Goal: Task Accomplishment & Management: Manage account settings

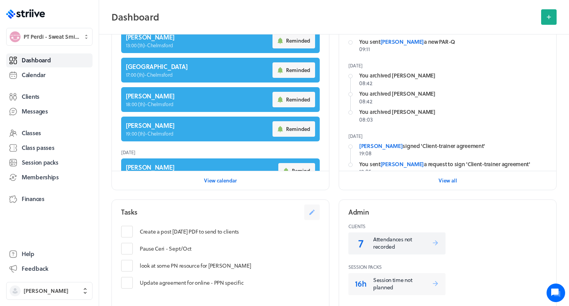
scroll to position [236, 0]
click at [397, 240] on p "Attendances not recorded" at bounding box center [402, 242] width 58 height 15
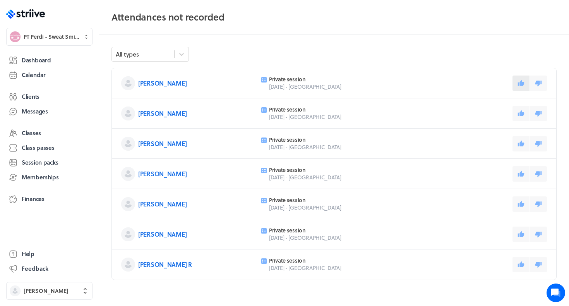
click at [522, 83] on icon at bounding box center [521, 83] width 7 height 6
click at [521, 110] on icon at bounding box center [521, 113] width 7 height 7
click at [521, 109] on button at bounding box center [521, 113] width 17 height 15
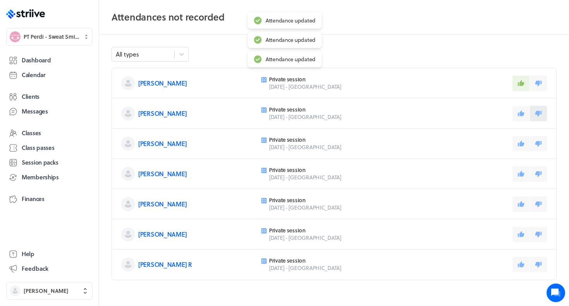
click at [541, 114] on icon at bounding box center [539, 114] width 7 height 6
click at [521, 142] on icon at bounding box center [521, 143] width 7 height 6
click at [521, 172] on icon at bounding box center [521, 173] width 7 height 6
click at [520, 203] on icon at bounding box center [521, 204] width 7 height 6
click at [520, 236] on icon at bounding box center [521, 234] width 7 height 7
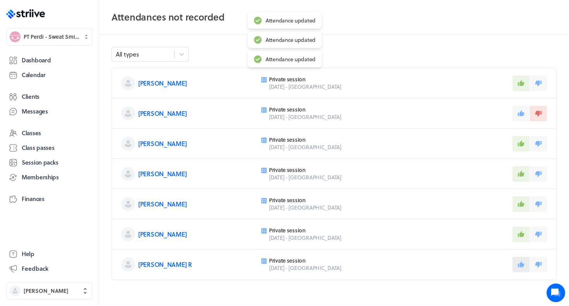
click at [521, 259] on button at bounding box center [521, 264] width 17 height 15
click at [58, 63] on link "Dashboard" at bounding box center [49, 60] width 86 height 14
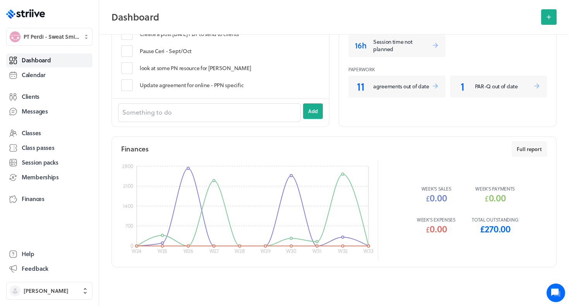
scroll to position [328, 0]
click at [410, 88] on p "agreements out of date" at bounding box center [402, 87] width 58 height 8
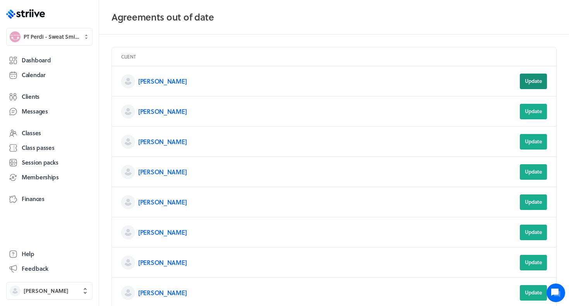
click at [536, 82] on span "Update" at bounding box center [533, 80] width 17 height 7
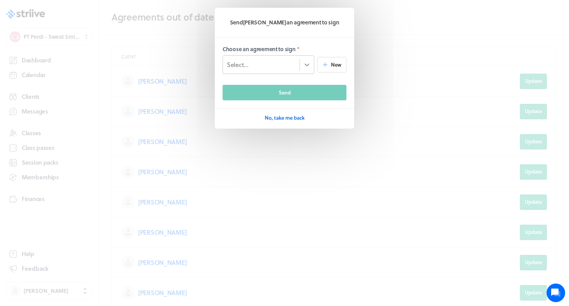
click at [312, 63] on div at bounding box center [307, 65] width 14 height 14
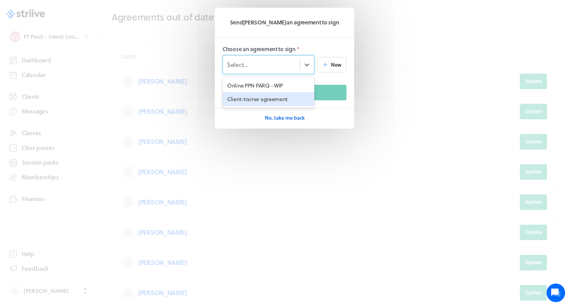
click at [288, 98] on div "Client-trainer agreement" at bounding box center [269, 99] width 92 height 14
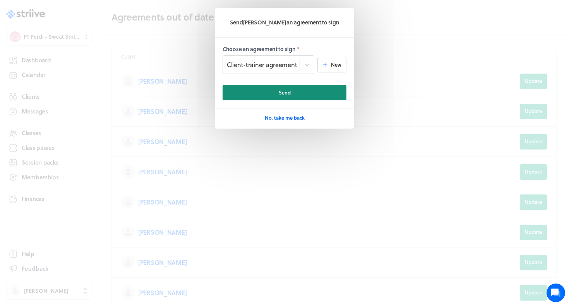
click at [297, 93] on button "Send" at bounding box center [285, 92] width 124 height 15
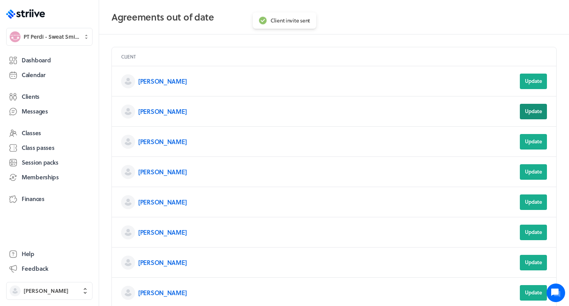
click at [533, 112] on span "Update" at bounding box center [533, 111] width 17 height 7
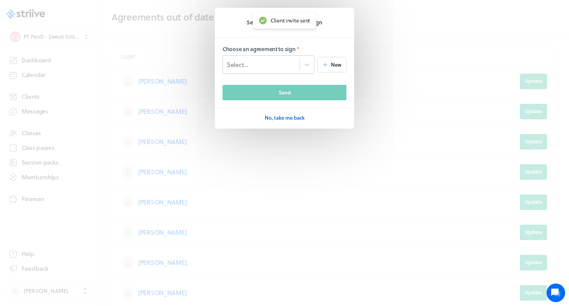
click at [290, 61] on div "Select..." at bounding box center [261, 64] width 77 height 10
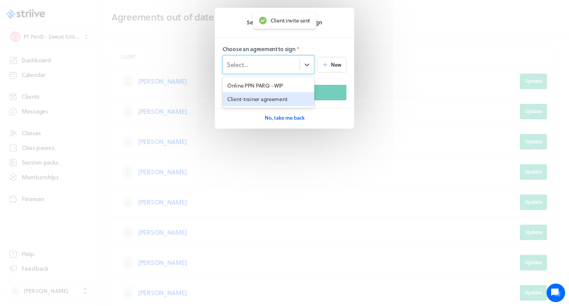
click at [276, 96] on div "Client-trainer agreement" at bounding box center [269, 99] width 92 height 14
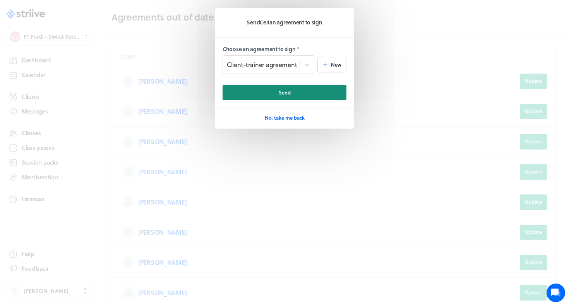
click at [273, 89] on button "Send" at bounding box center [285, 92] width 124 height 15
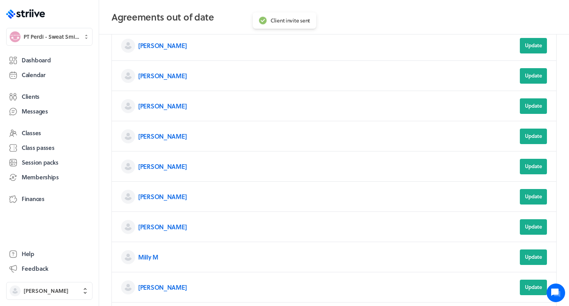
scroll to position [70, 0]
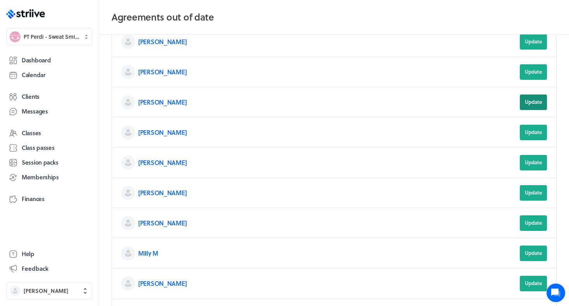
click at [537, 100] on span "Update" at bounding box center [533, 101] width 17 height 7
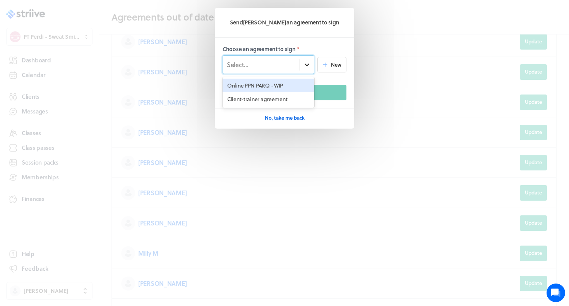
click at [303, 69] on div at bounding box center [307, 65] width 14 height 14
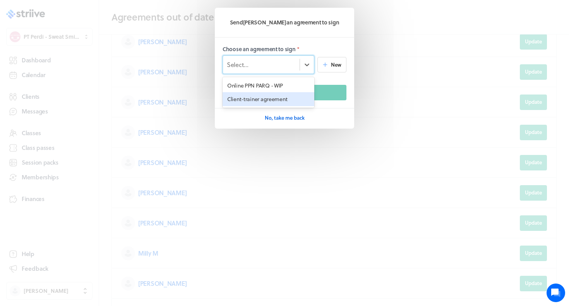
click at [293, 96] on div "Client-trainer agreement" at bounding box center [269, 99] width 92 height 14
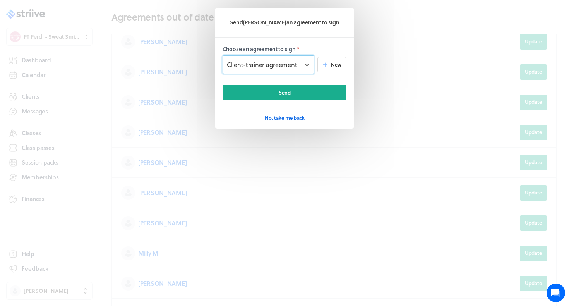
click at [293, 96] on button "Send" at bounding box center [285, 92] width 124 height 15
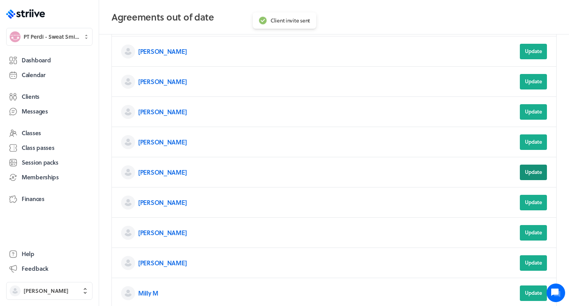
scroll to position [30, 0]
click at [531, 176] on button "Update" at bounding box center [533, 171] width 27 height 15
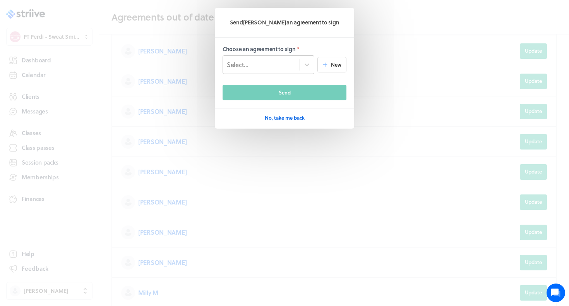
click at [285, 70] on div "Select..." at bounding box center [269, 64] width 92 height 19
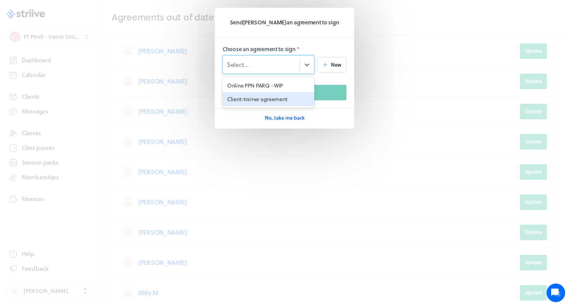
click at [276, 94] on div "Client-trainer agreement" at bounding box center [269, 99] width 92 height 14
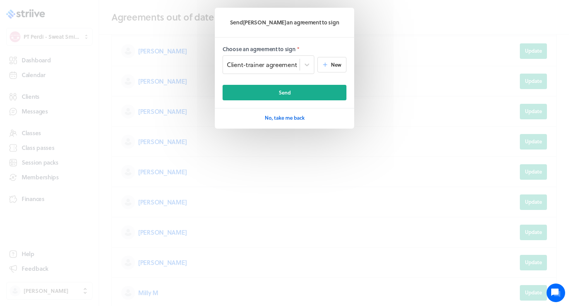
click at [276, 94] on button "Send" at bounding box center [285, 92] width 124 height 15
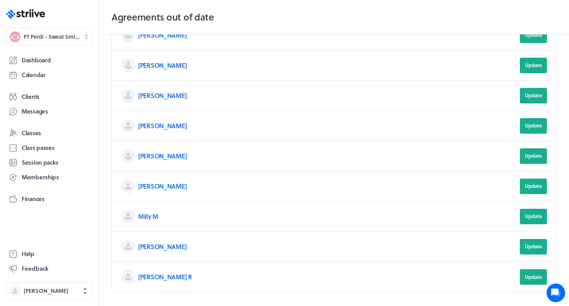
scroll to position [115, 0]
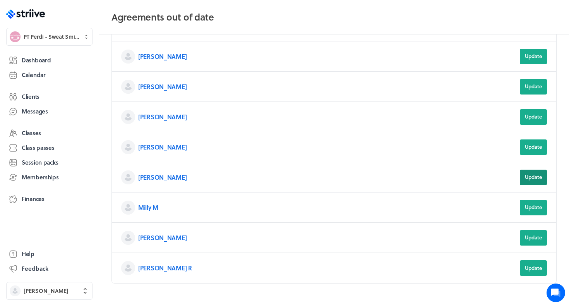
click at [531, 177] on span "Update" at bounding box center [533, 176] width 17 height 7
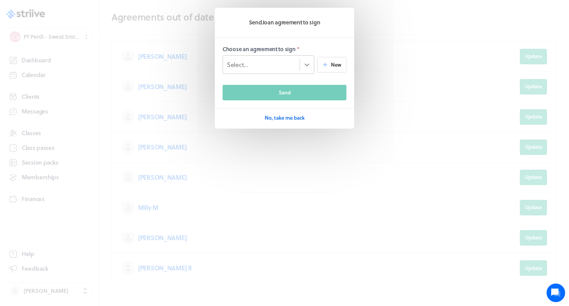
click at [306, 62] on icon at bounding box center [307, 65] width 8 height 8
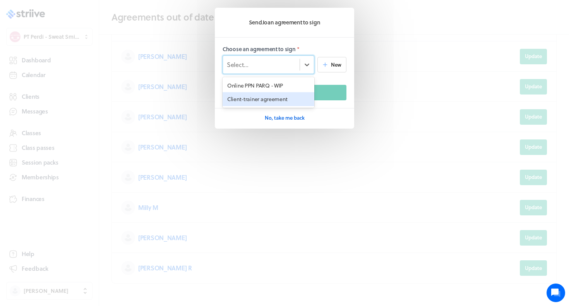
click at [290, 96] on div "Client-trainer agreement" at bounding box center [269, 99] width 92 height 14
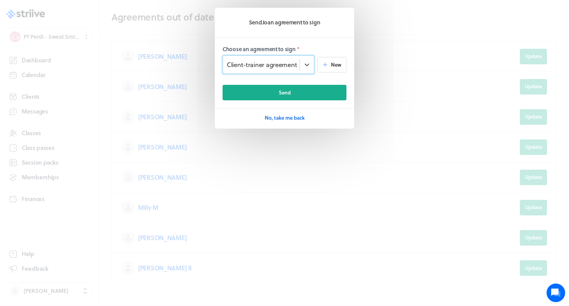
click at [290, 96] on button "Send" at bounding box center [285, 92] width 124 height 15
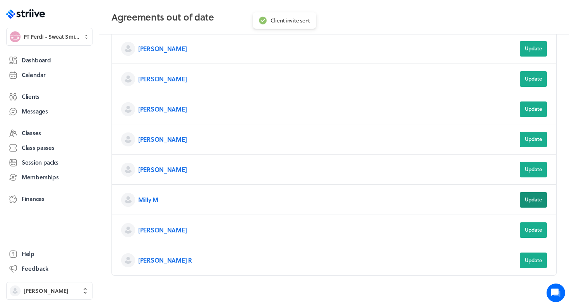
scroll to position [127, 0]
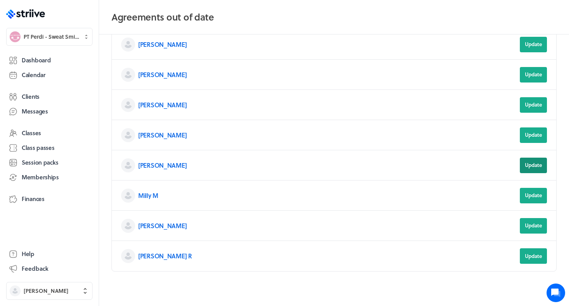
click at [533, 169] on button "Update" at bounding box center [533, 165] width 27 height 15
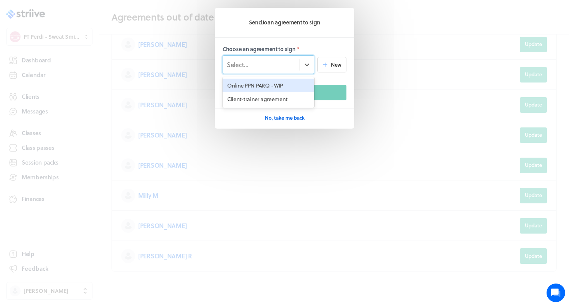
click at [294, 62] on div "Select..." at bounding box center [261, 64] width 77 height 10
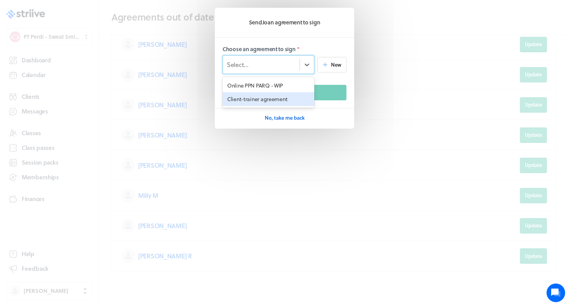
click at [280, 97] on div "Client-trainer agreement" at bounding box center [269, 99] width 92 height 14
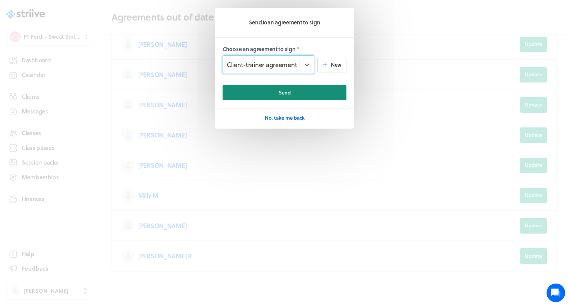
click at [283, 95] on span "Send" at bounding box center [285, 92] width 12 height 7
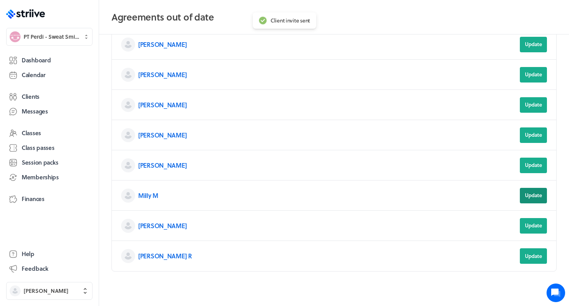
click at [524, 199] on button "Update" at bounding box center [533, 195] width 27 height 15
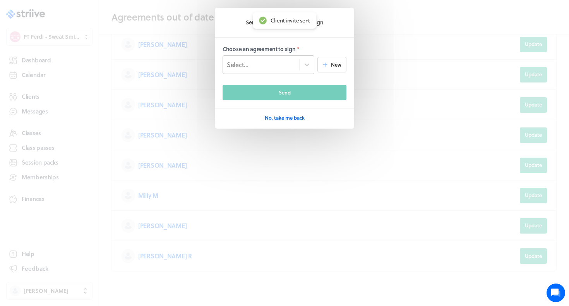
click at [276, 59] on div "Select..." at bounding box center [261, 64] width 77 height 10
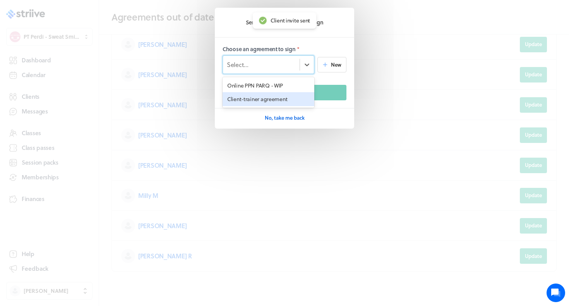
click at [268, 94] on div "Client-trainer agreement" at bounding box center [269, 99] width 92 height 14
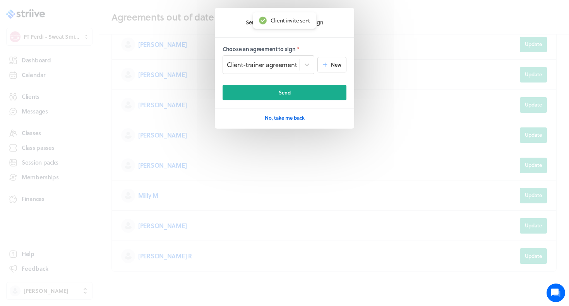
click at [268, 94] on button "Send" at bounding box center [285, 92] width 124 height 15
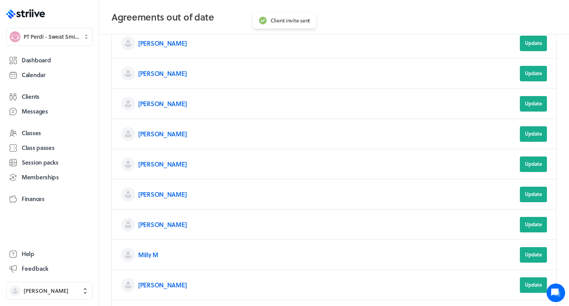
scroll to position [120, 0]
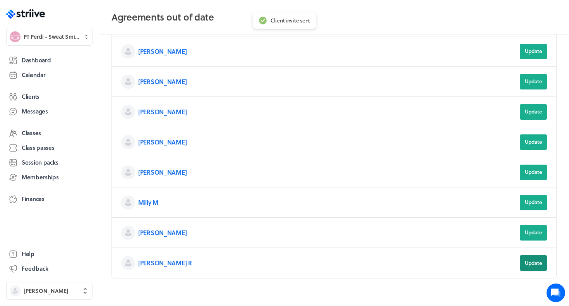
click at [534, 261] on span "Update" at bounding box center [533, 262] width 17 height 7
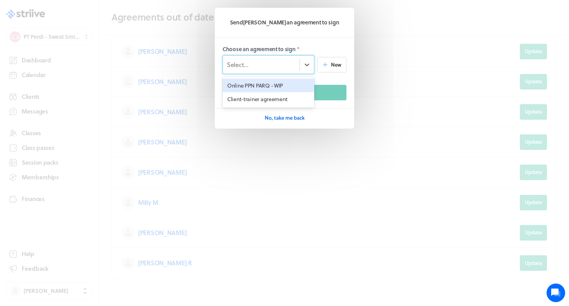
click at [305, 56] on div at bounding box center [307, 65] width 14 height 18
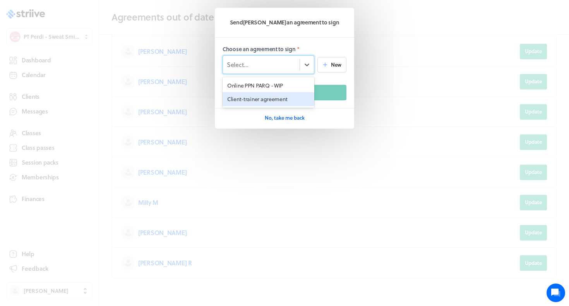
click at [286, 98] on div "Client-trainer agreement" at bounding box center [269, 99] width 92 height 14
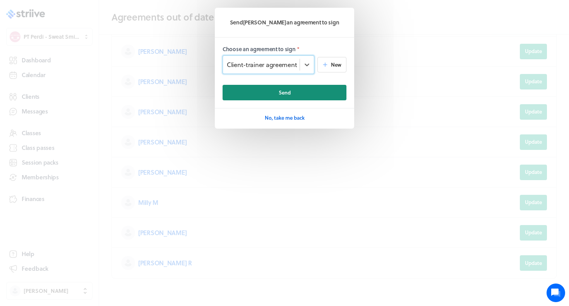
click at [291, 91] on button "Send" at bounding box center [285, 92] width 124 height 15
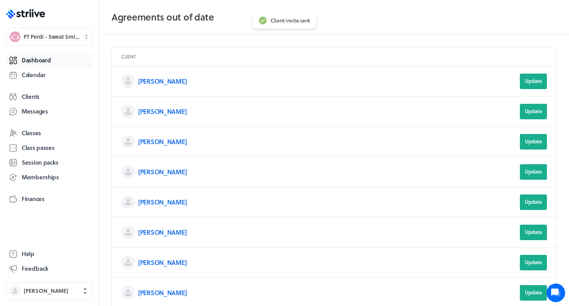
scroll to position [0, 0]
click at [36, 63] on span "Dashboard" at bounding box center [36, 60] width 29 height 8
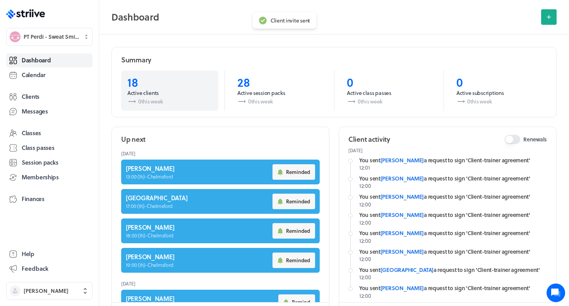
scroll to position [12, 0]
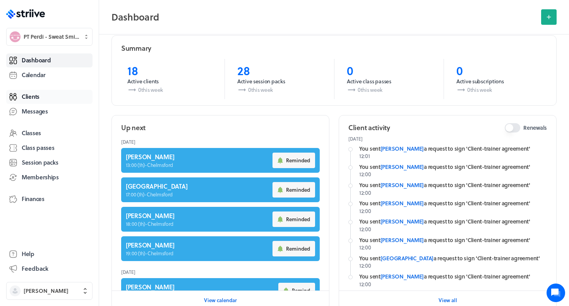
click at [38, 100] on span "Clients" at bounding box center [31, 97] width 18 height 8
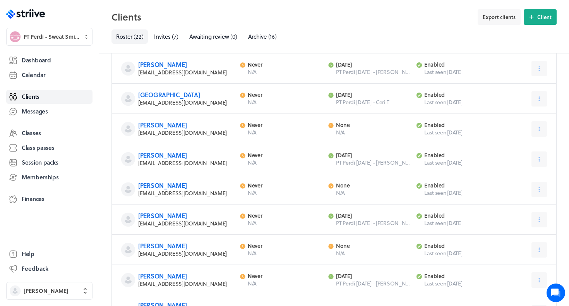
scroll to position [92, 0]
click at [533, 246] on button at bounding box center [539, 249] width 15 height 15
click at [444, 252] on div "[PERSON_NAME] [EMAIL_ADDRESS][DOMAIN_NAME] Last activity Never N/A Next activit…" at bounding box center [334, 250] width 445 height 30
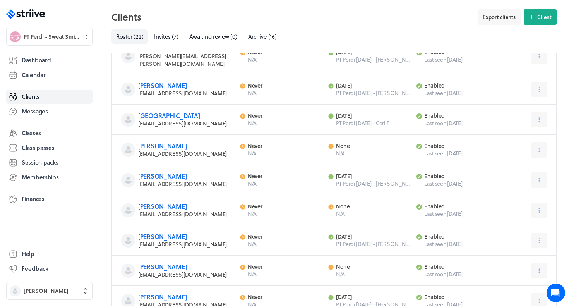
scroll to position [72, 0]
click at [549, 199] on div "[PERSON_NAME] [EMAIL_ADDRESS][DOMAIN_NAME] Last activity Never N/A Next activit…" at bounding box center [334, 210] width 445 height 30
click at [543, 203] on button at bounding box center [539, 210] width 15 height 15
click at [513, 268] on span "Archive" at bounding box center [515, 271] width 18 height 7
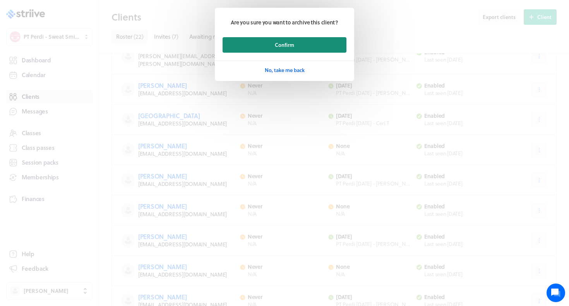
click at [314, 48] on button "Confirm" at bounding box center [285, 44] width 124 height 15
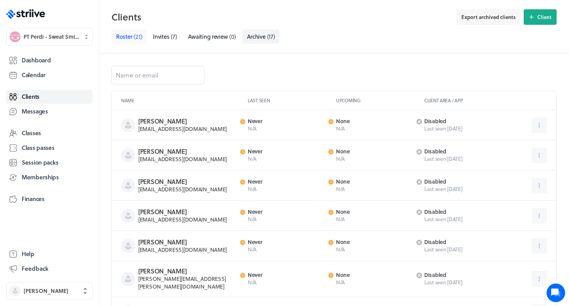
scroll to position [0, 0]
click at [142, 40] on span "( 21 )" at bounding box center [138, 36] width 9 height 9
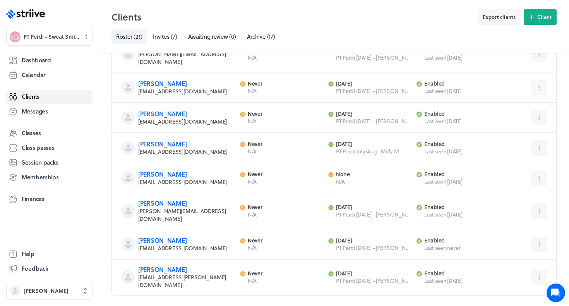
scroll to position [478, 0]
click at [40, 62] on span "Dashboard" at bounding box center [36, 60] width 29 height 8
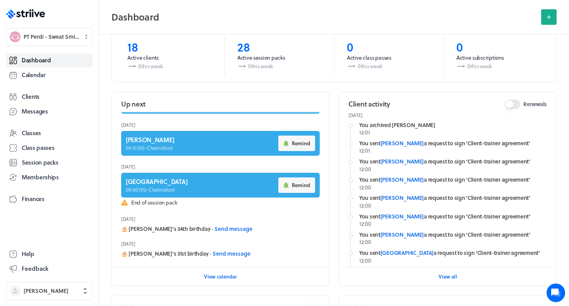
scroll to position [37, 0]
